Goal: Task Accomplishment & Management: Manage account settings

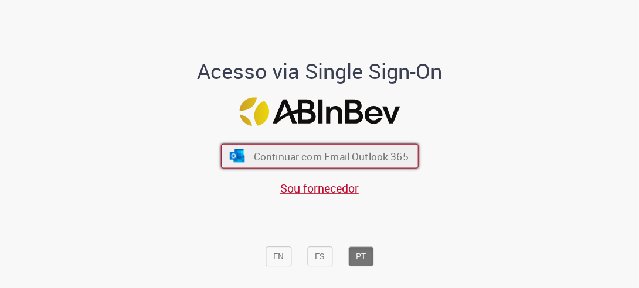
click at [317, 153] on span "Continuar com Email Outlook 365" at bounding box center [330, 155] width 155 height 13
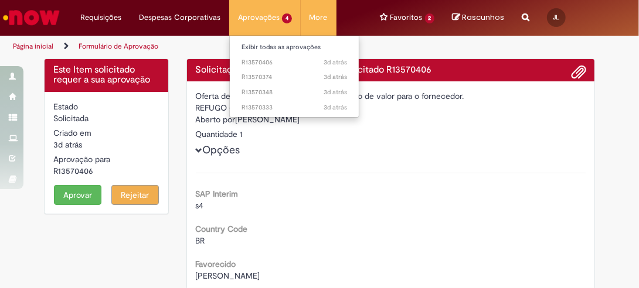
click at [253, 14] on li "Aprovações 4 Exibir todas as aprovações 3d atrás 3 dias atrás R13570406 3d atrá…" at bounding box center [265, 17] width 72 height 35
click at [251, 16] on li "Aprovações 4 Exibir todas as aprovações 3d atrás 3 dias atrás R13570406 3d atrá…" at bounding box center [265, 17] width 72 height 35
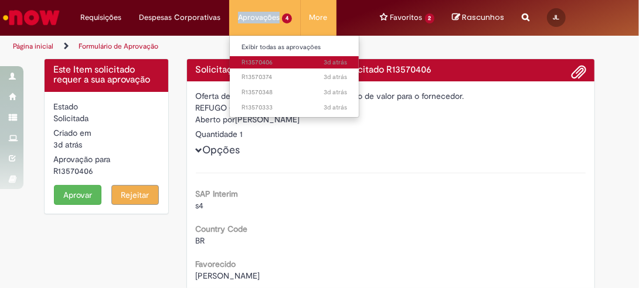
click at [268, 65] on span "3d atrás 3 dias atrás R13570406" at bounding box center [293, 62] width 105 height 9
click at [265, 63] on span "3d atrás 3 dias atrás R13570406" at bounding box center [293, 62] width 105 height 9
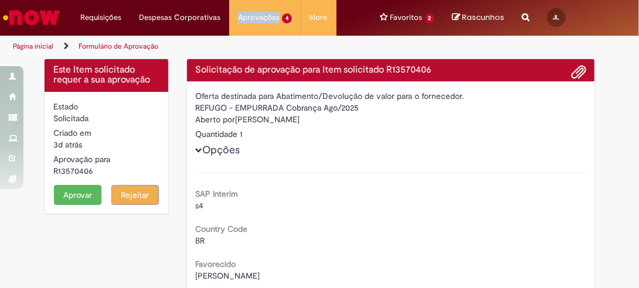
click at [70, 193] on button "Aprovar" at bounding box center [77, 195] width 47 height 20
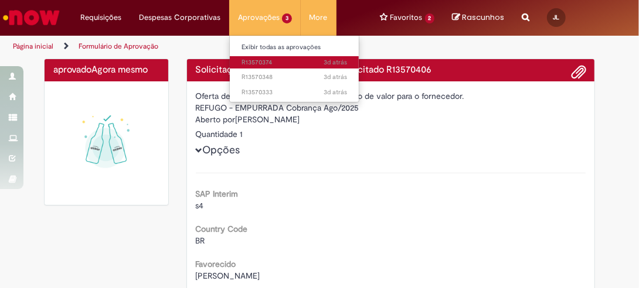
click at [257, 62] on span "3d atrás 3 dias atrás R13570374" at bounding box center [293, 62] width 105 height 9
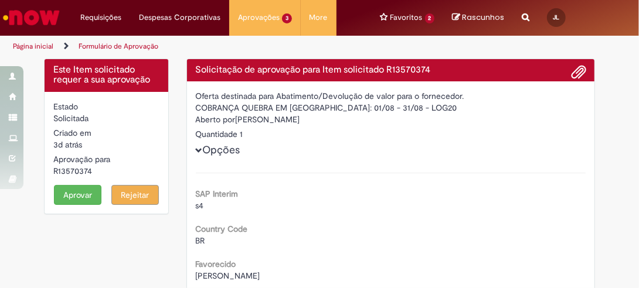
click at [76, 194] on button "Aprovar" at bounding box center [77, 195] width 47 height 20
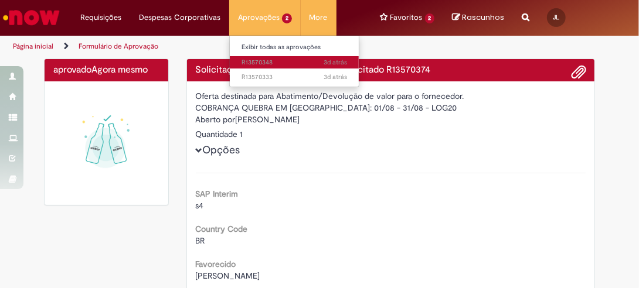
click at [258, 62] on span "3d atrás 3 dias atrás R13570348" at bounding box center [293, 62] width 105 height 9
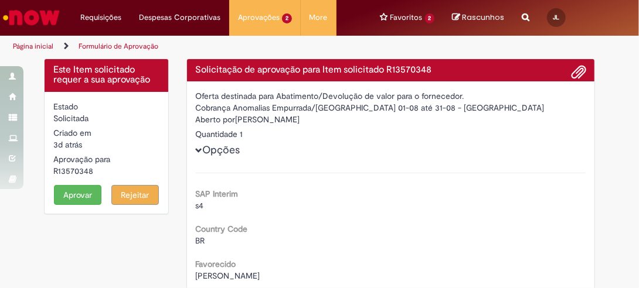
click at [70, 194] on button "Aprovar" at bounding box center [77, 195] width 47 height 20
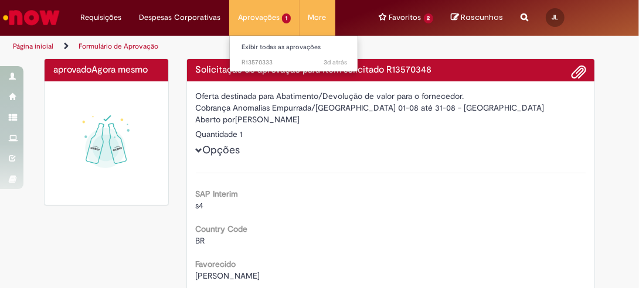
click at [256, 17] on li "Aprovações 1 Exibir todas as aprovações 3d atrás 3 dias atrás R13570333" at bounding box center [264, 17] width 70 height 35
click at [265, 61] on span "3d atrás 3 dias atrás R13570333" at bounding box center [293, 62] width 105 height 9
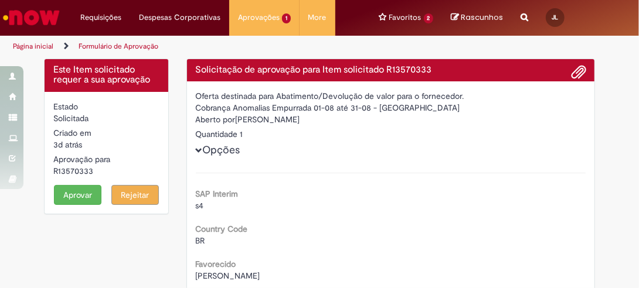
click at [74, 193] on button "Aprovar" at bounding box center [77, 195] width 47 height 20
